Goal: Find specific page/section: Find specific page/section

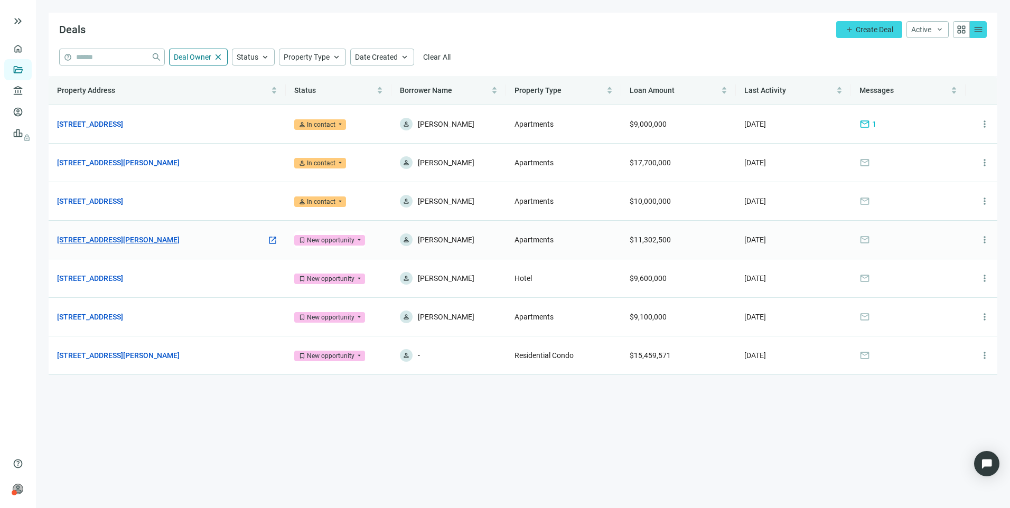
click at [100, 236] on link "[STREET_ADDRESS][PERSON_NAME]" at bounding box center [118, 240] width 123 height 12
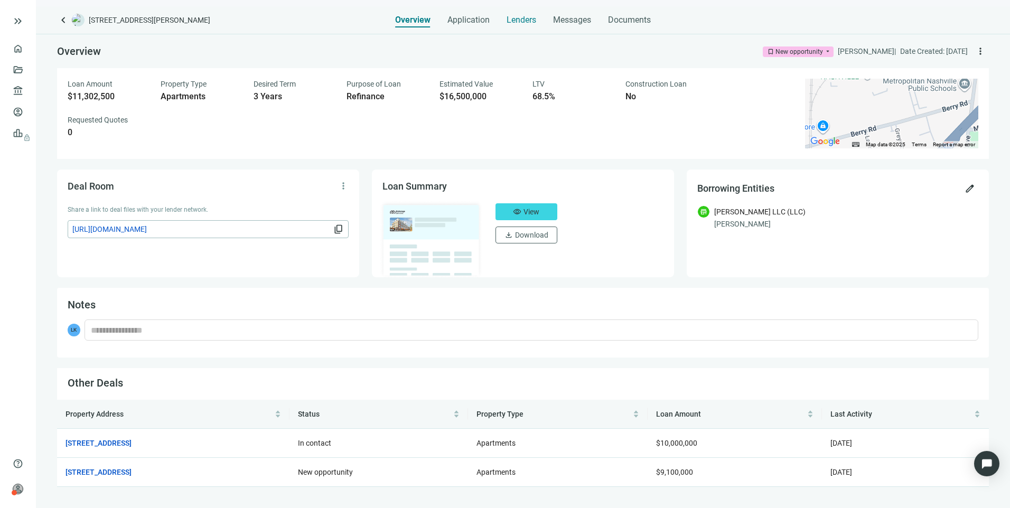
click at [528, 19] on span "Lenders" at bounding box center [522, 20] width 30 height 11
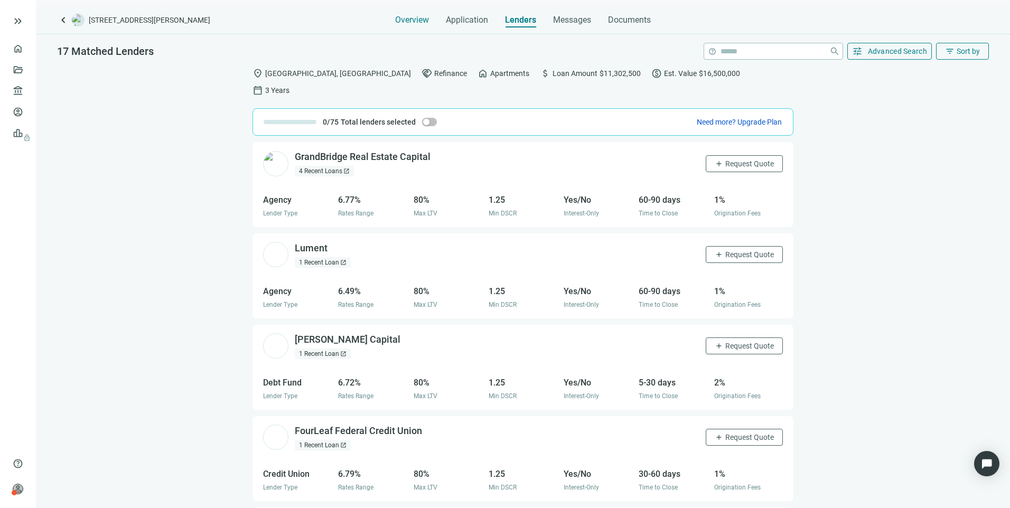
click at [418, 20] on span "Overview" at bounding box center [412, 20] width 34 height 11
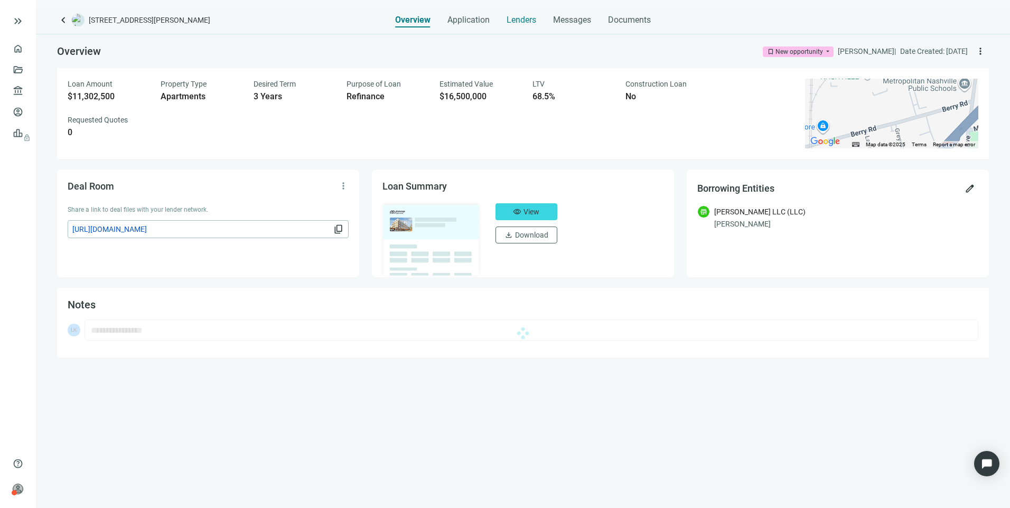
click at [526, 22] on span "Lenders" at bounding box center [522, 20] width 30 height 11
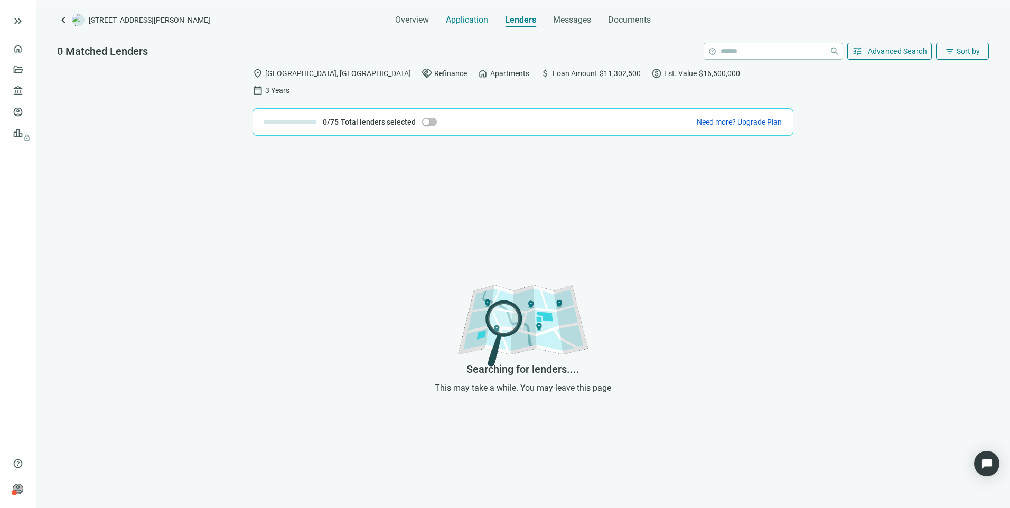
click at [469, 25] on span "Application" at bounding box center [467, 20] width 42 height 11
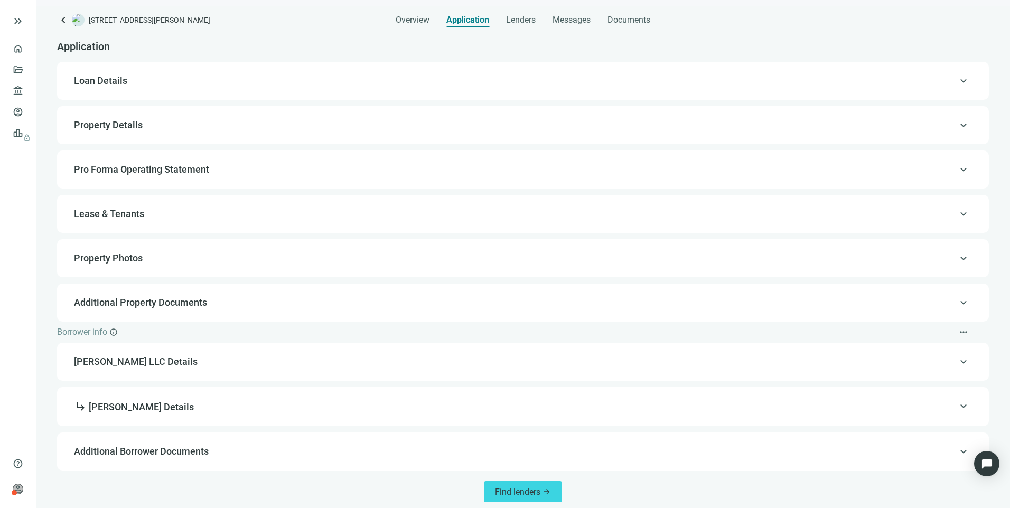
scroll to position [7, 0]
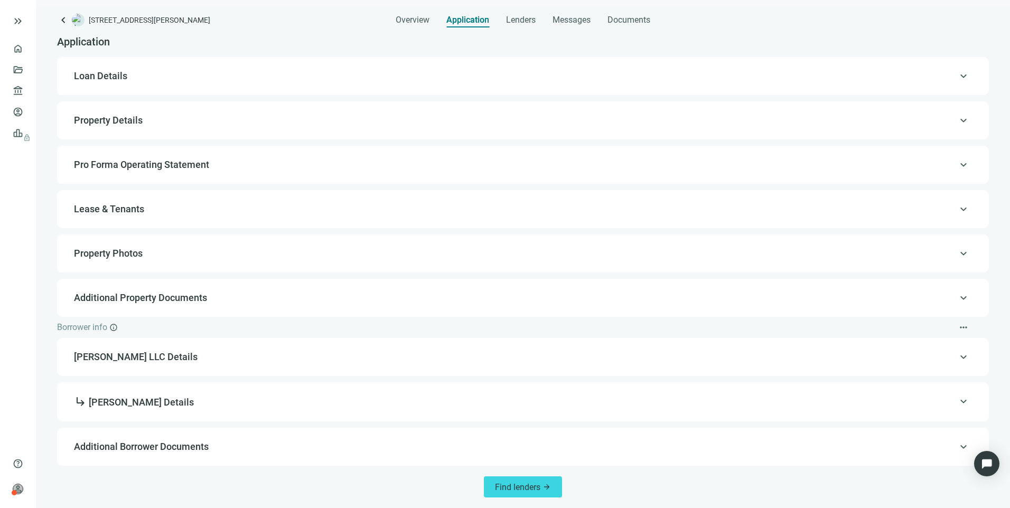
click at [128, 159] on div "keyboard_arrow_up Pro Forma Operating Statement" at bounding box center [523, 164] width 911 height 25
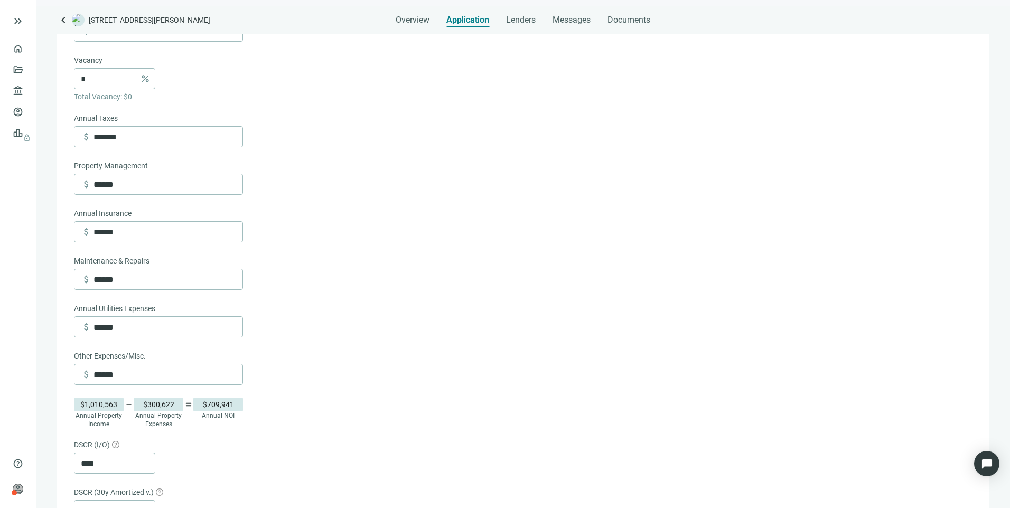
scroll to position [437, 0]
